Goal: Transaction & Acquisition: Purchase product/service

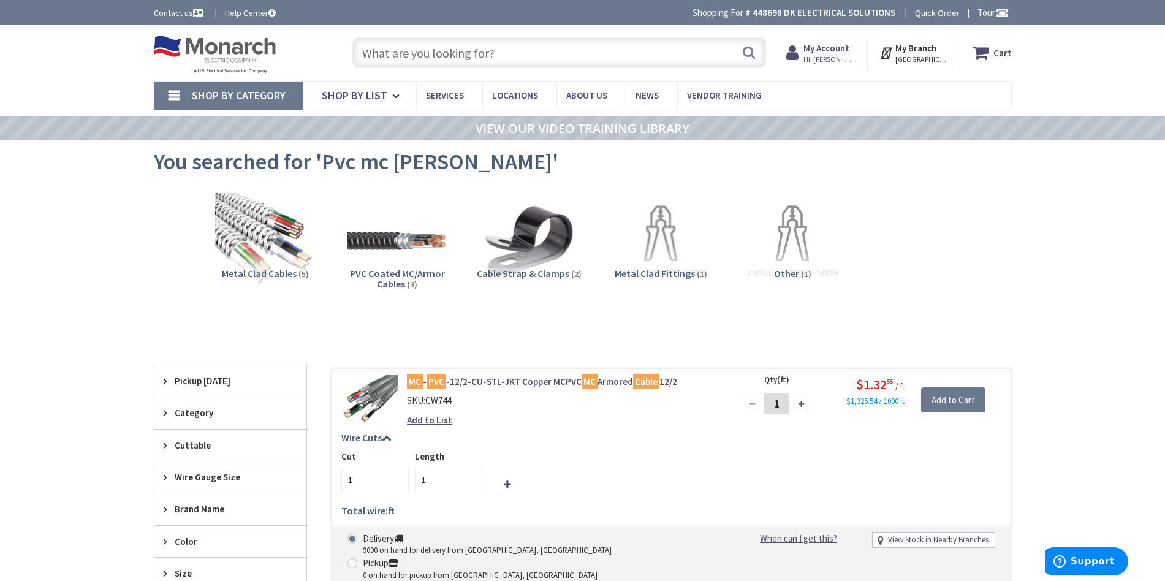
click at [477, 53] on input "text" at bounding box center [559, 52] width 414 height 31
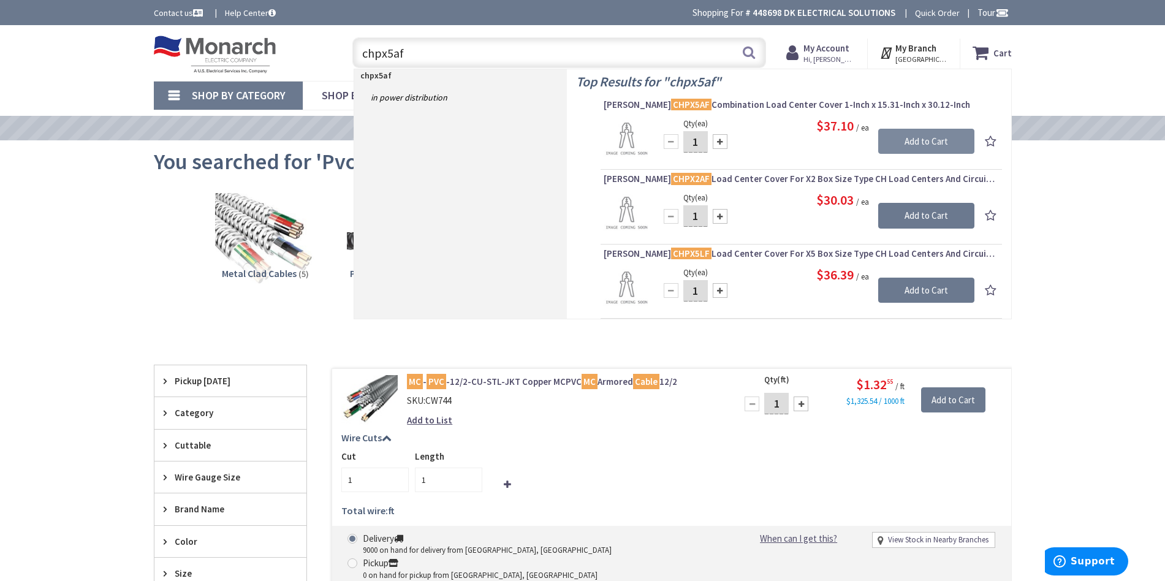
click at [922, 142] on input "Add to Cart" at bounding box center [926, 142] width 96 height 26
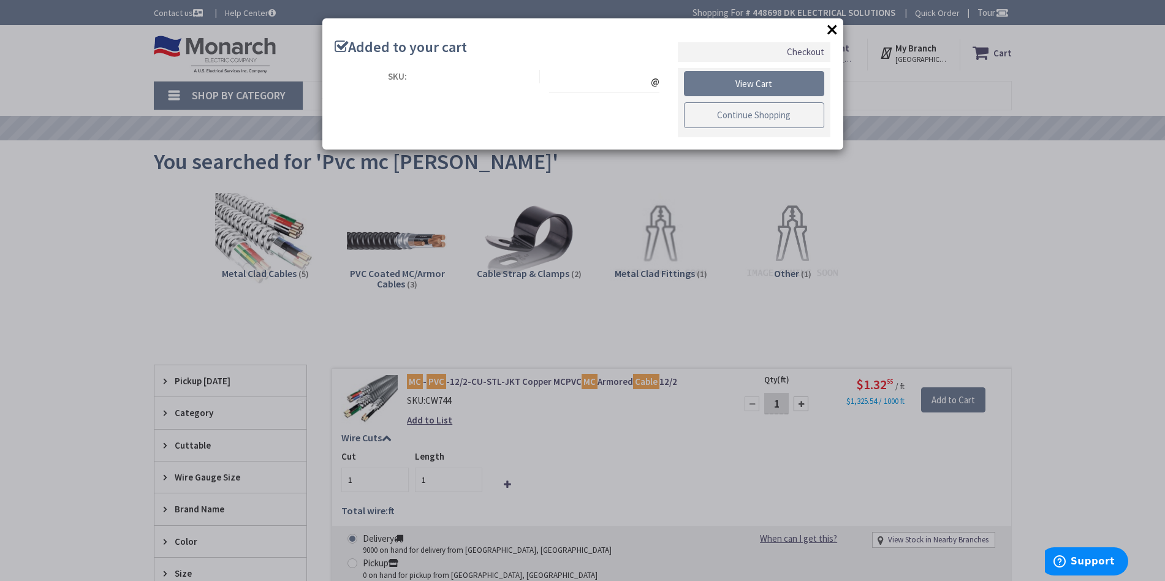
click at [796, 116] on link "Continue Shopping" at bounding box center [754, 115] width 141 height 26
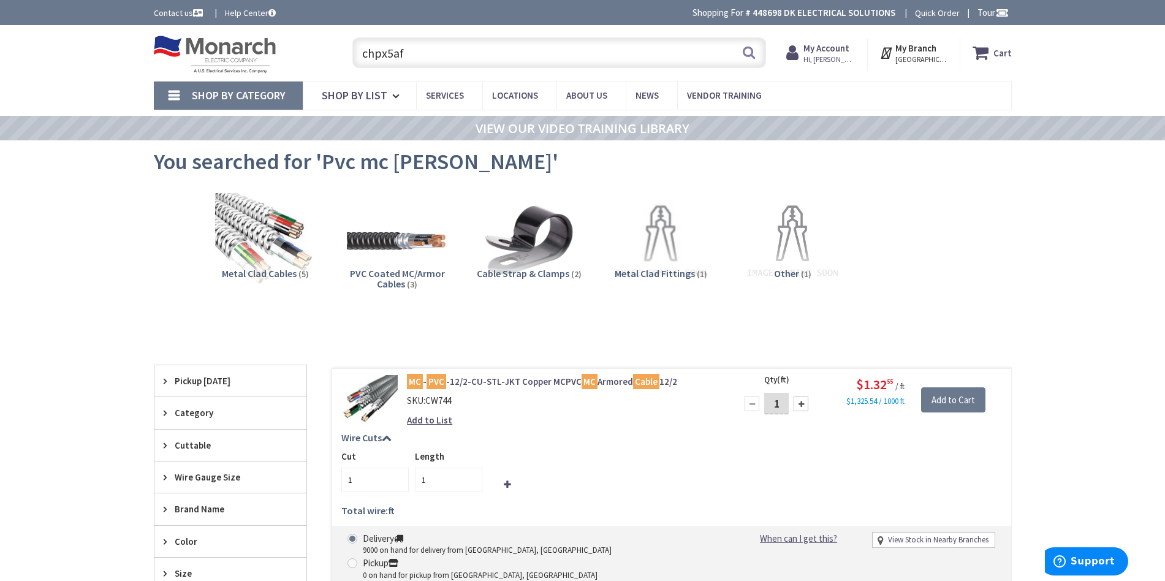
click at [513, 63] on input "chpx5af" at bounding box center [559, 52] width 414 height 31
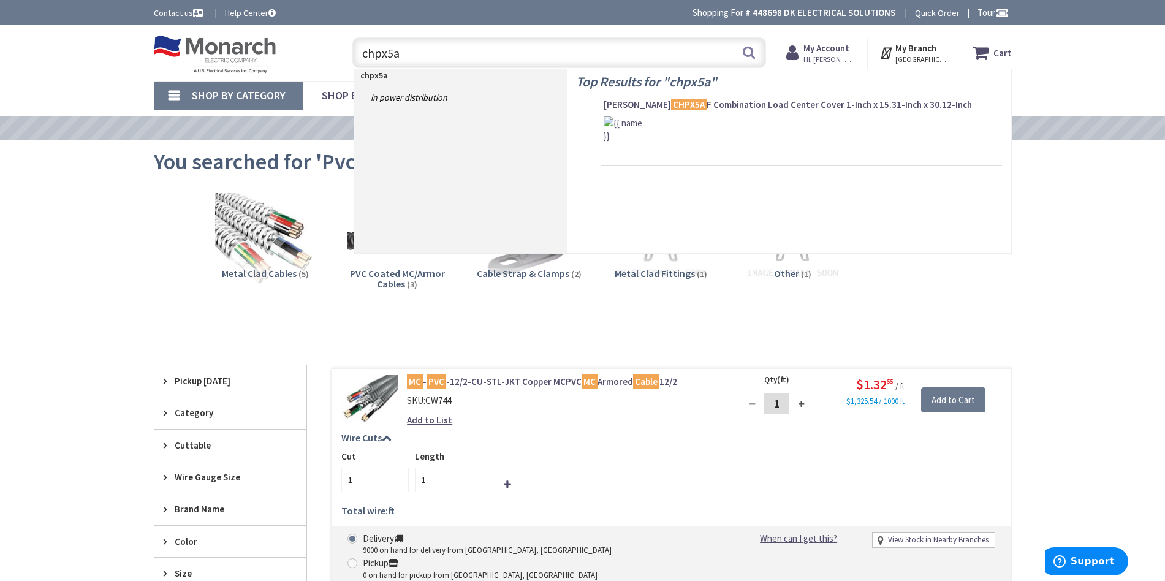
type input "chpx5as"
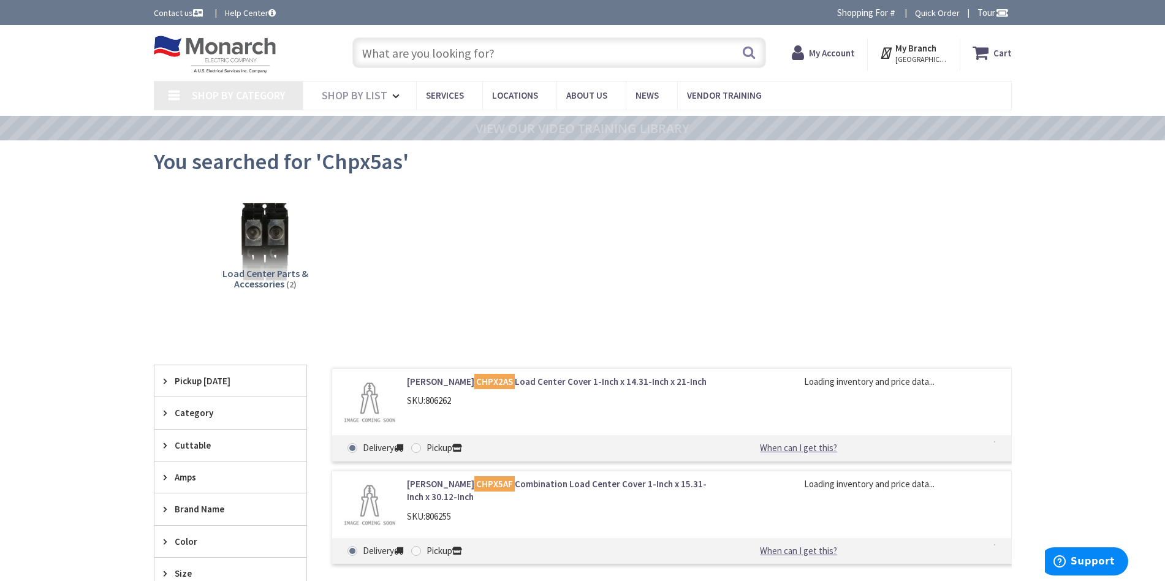
type input "[PERSON_NAME], [GEOGRAPHIC_DATA], [GEOGRAPHIC_DATA]"
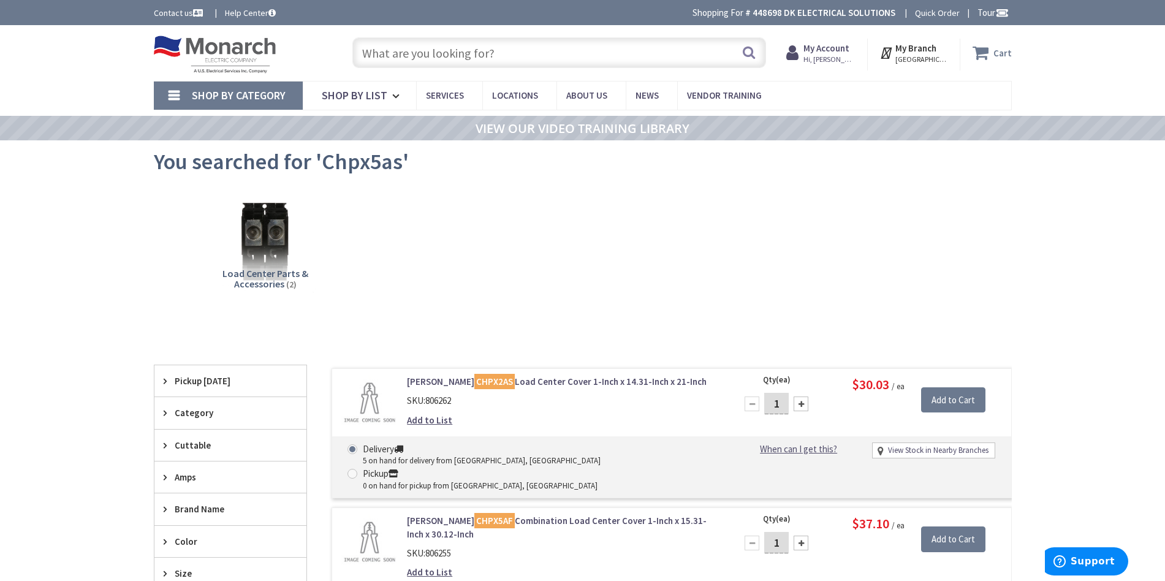
click at [1002, 51] on strong "Cart" at bounding box center [1002, 53] width 18 height 22
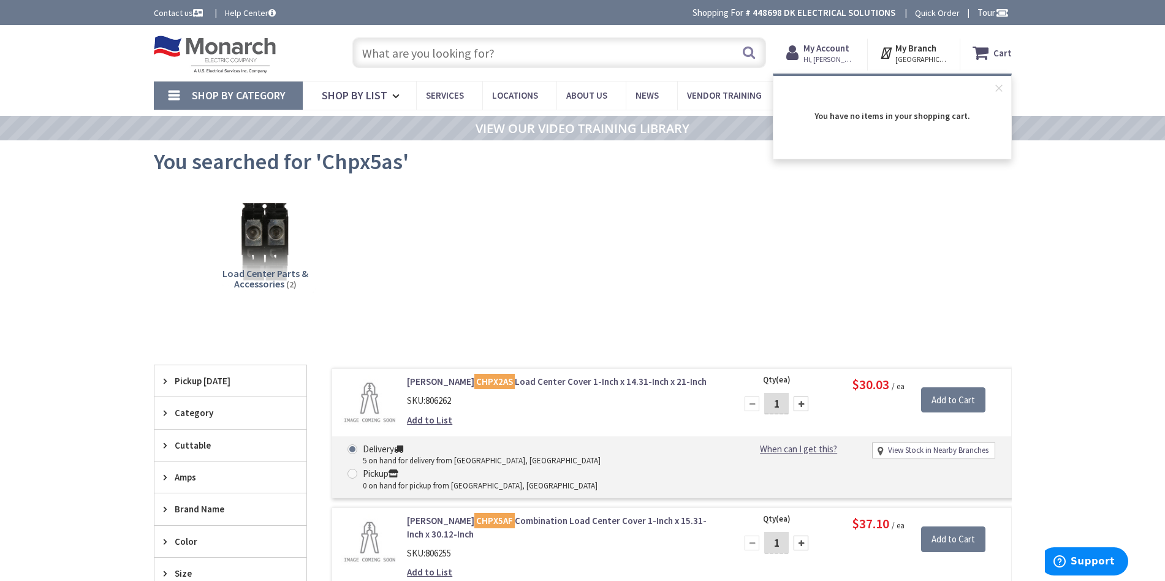
click at [515, 55] on input "text" at bounding box center [559, 52] width 414 height 31
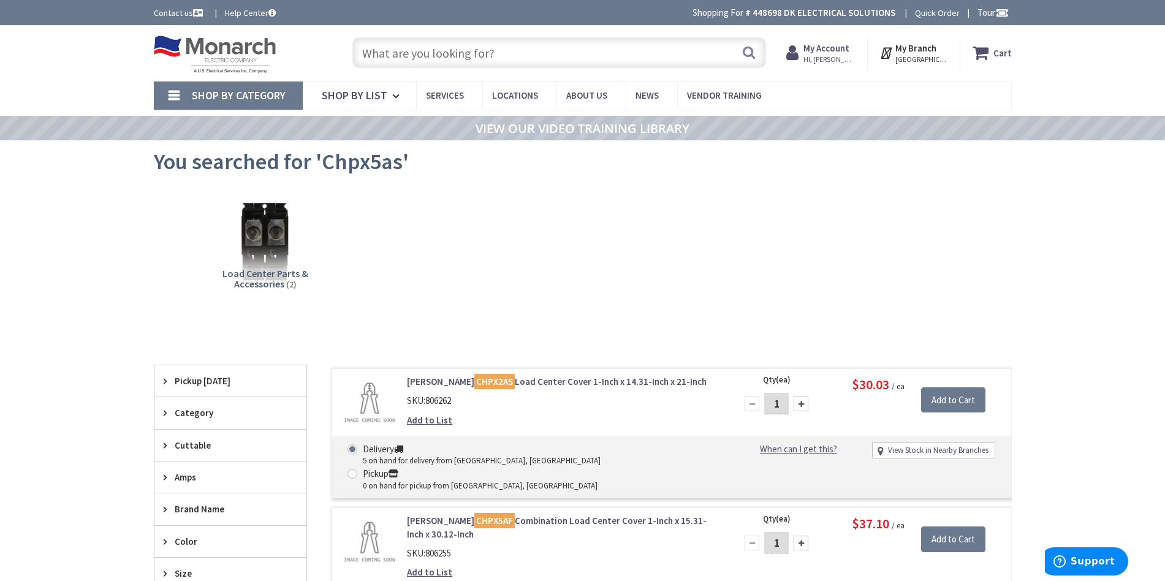
click at [515, 55] on input "text" at bounding box center [559, 52] width 414 height 31
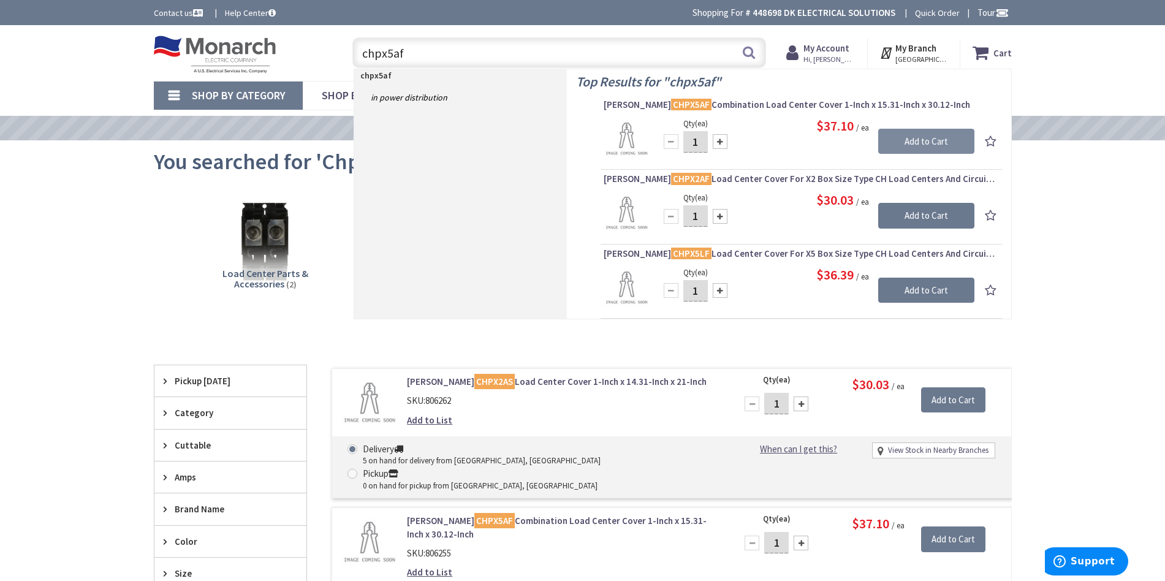
type input "chpx5af"
click at [904, 137] on input "Add to Cart" at bounding box center [926, 142] width 96 height 26
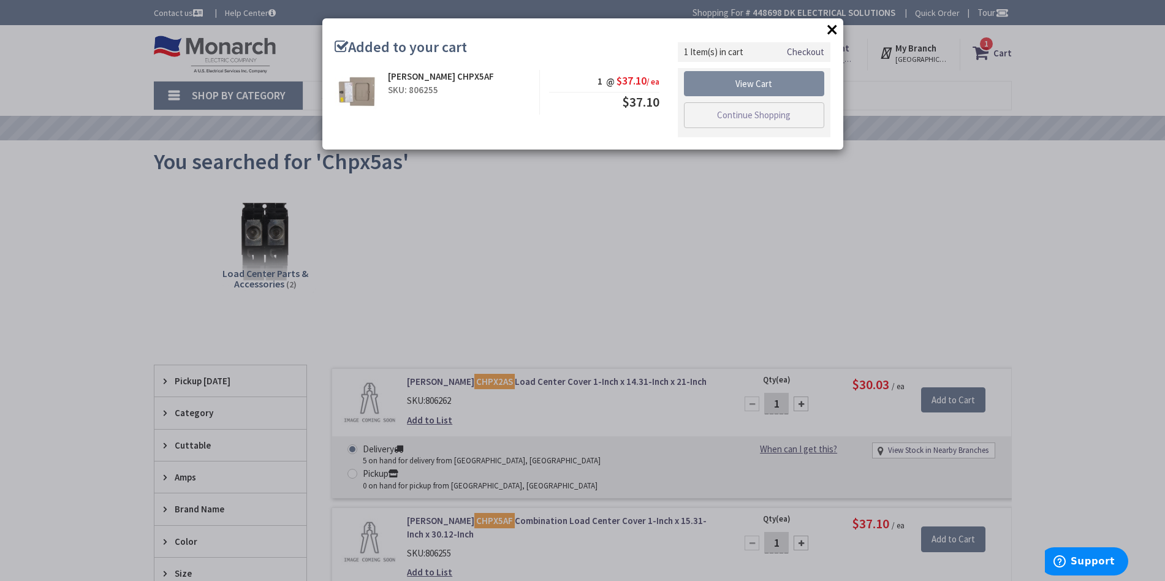
click at [764, 87] on link "View Cart" at bounding box center [754, 84] width 141 height 26
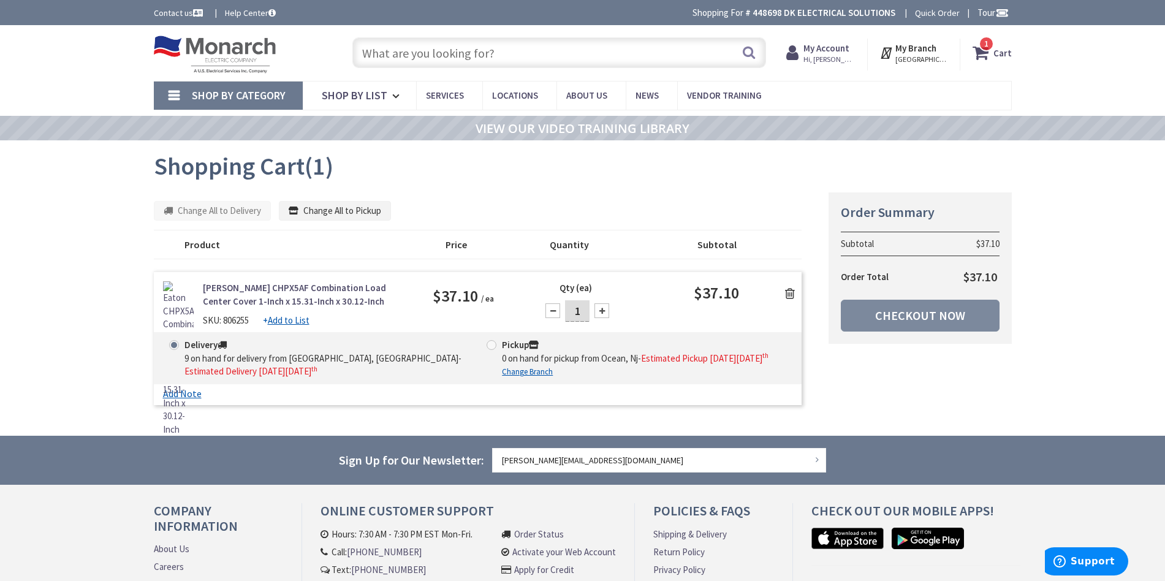
click at [889, 315] on link "Checkout Now" at bounding box center [920, 316] width 159 height 32
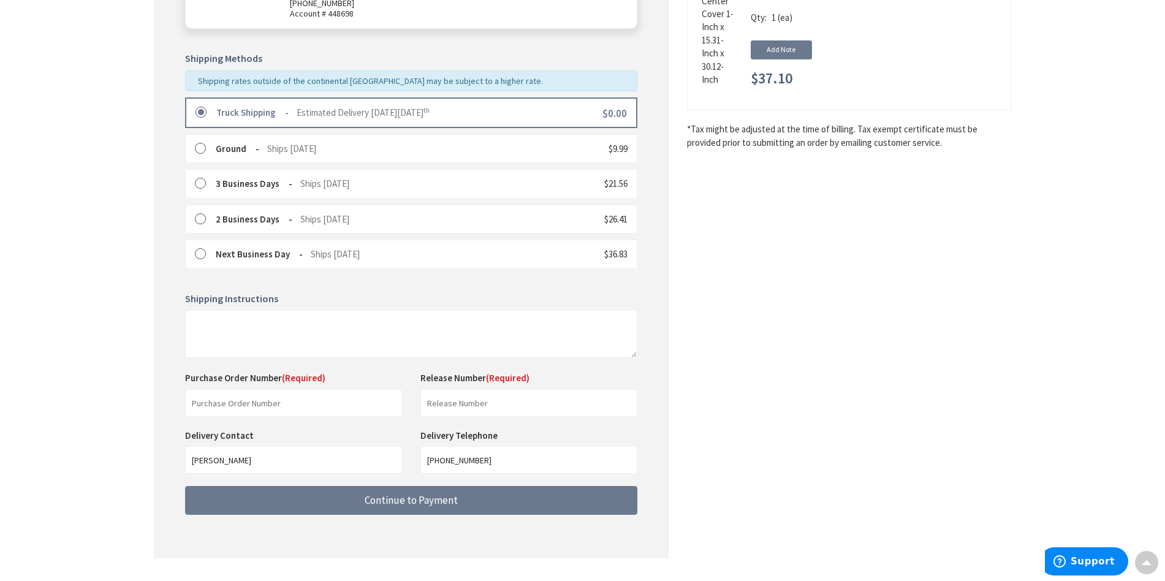
scroll to position [265, 0]
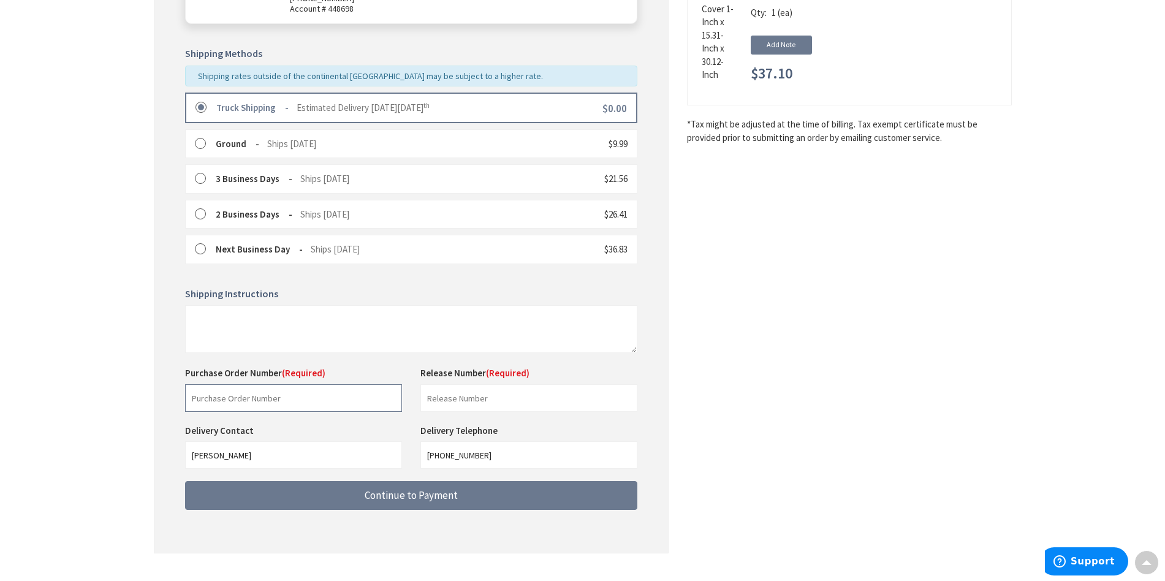
click at [372, 389] on input "text" at bounding box center [293, 398] width 217 height 28
type input "dk"
click at [455, 400] on input "text" at bounding box center [528, 398] width 217 height 28
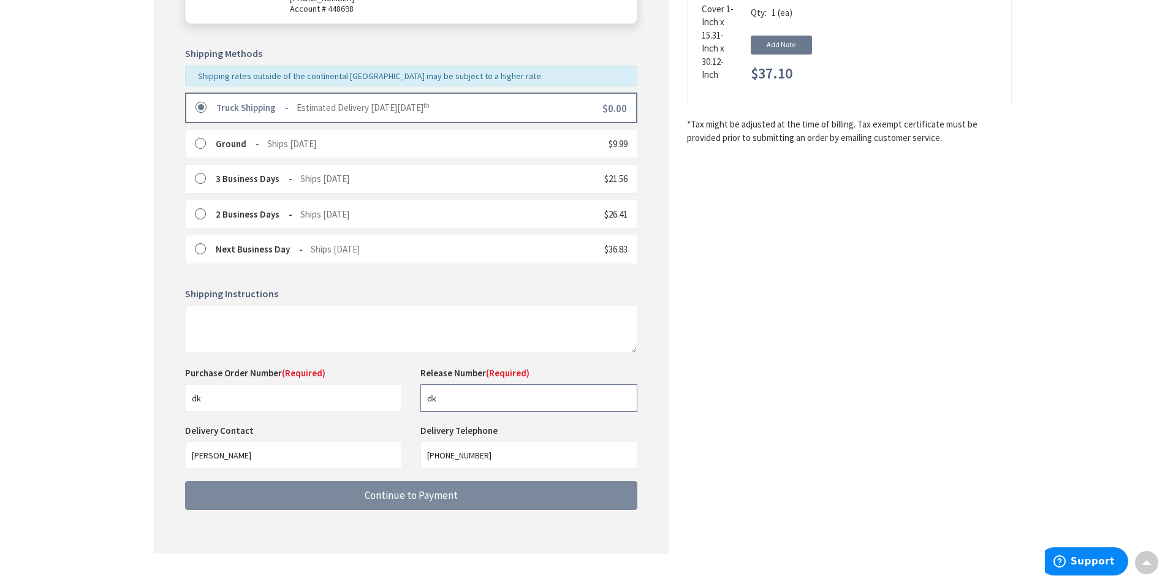
type input "dk"
click at [434, 488] on span "Continue to Payment" at bounding box center [411, 494] width 93 height 13
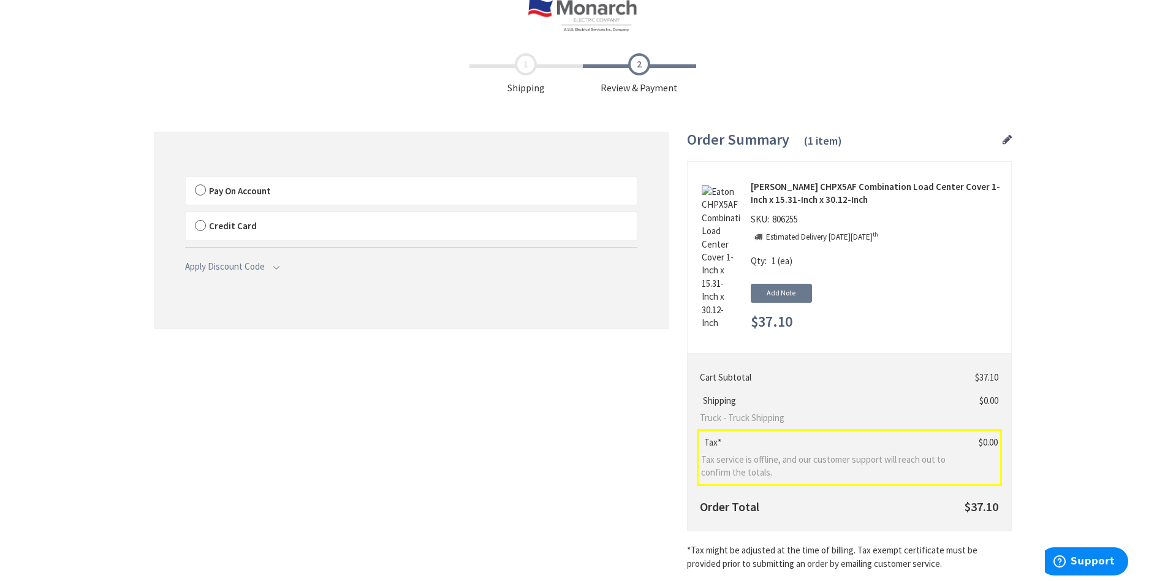
scroll to position [23, 0]
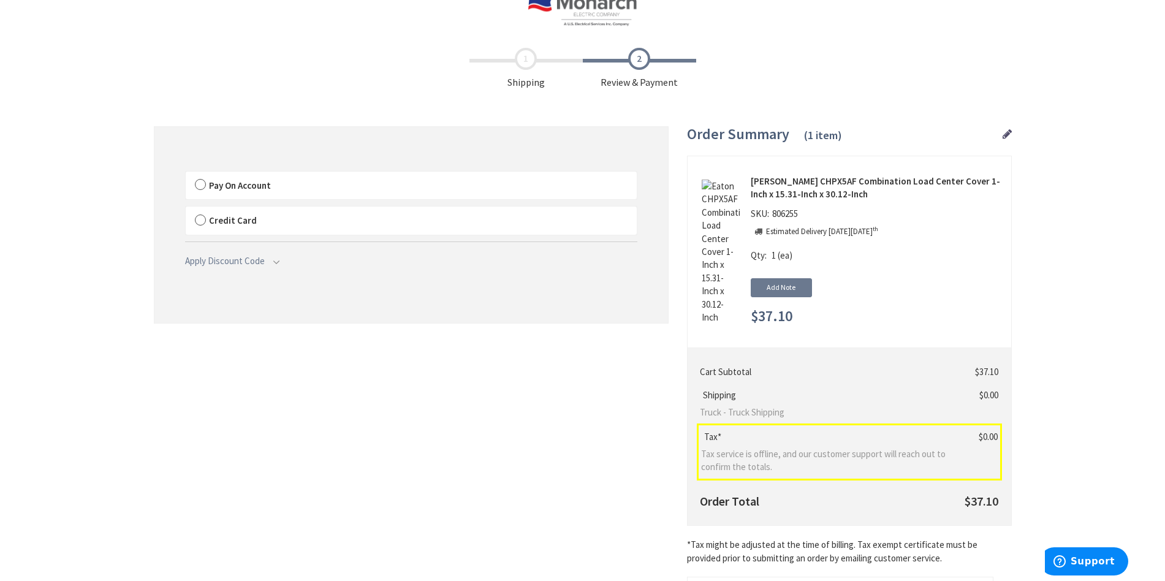
click at [210, 188] on span "Pay On Account" at bounding box center [240, 186] width 62 height 12
click at [186, 174] on input "Pay On Account" at bounding box center [186, 174] width 0 height 0
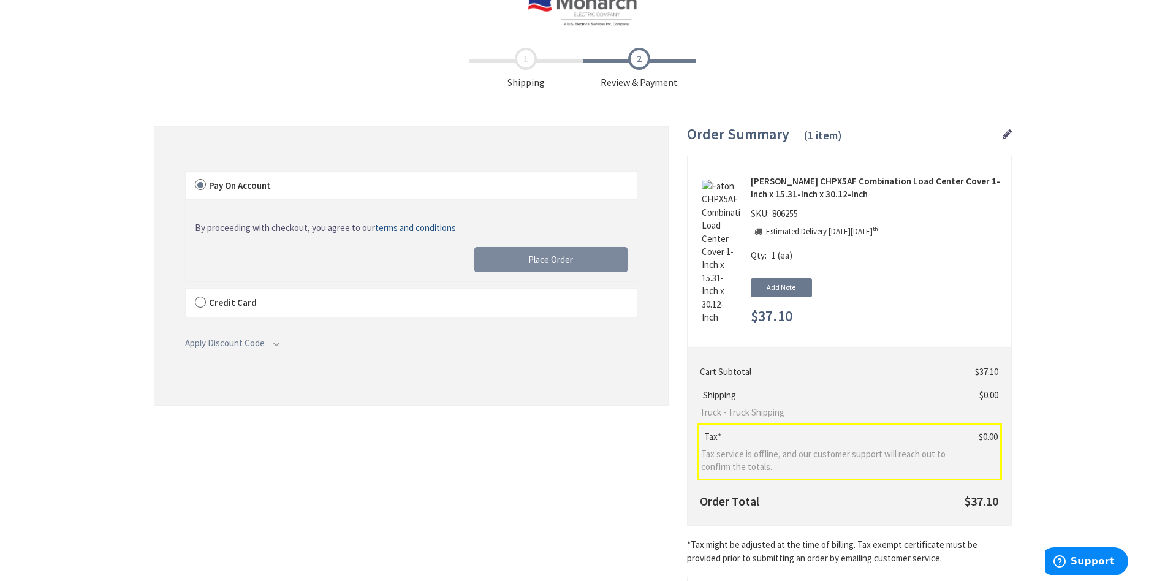
click at [539, 257] on span "Place Order" at bounding box center [550, 260] width 45 height 12
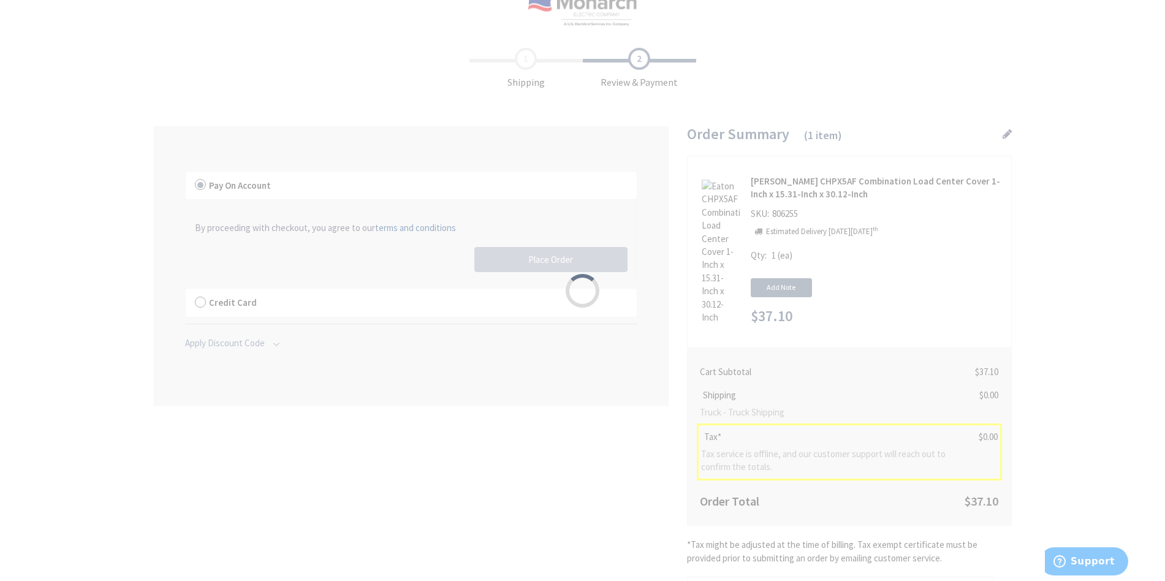
scroll to position [22, 0]
